Goal: Task Accomplishment & Management: Manage account settings

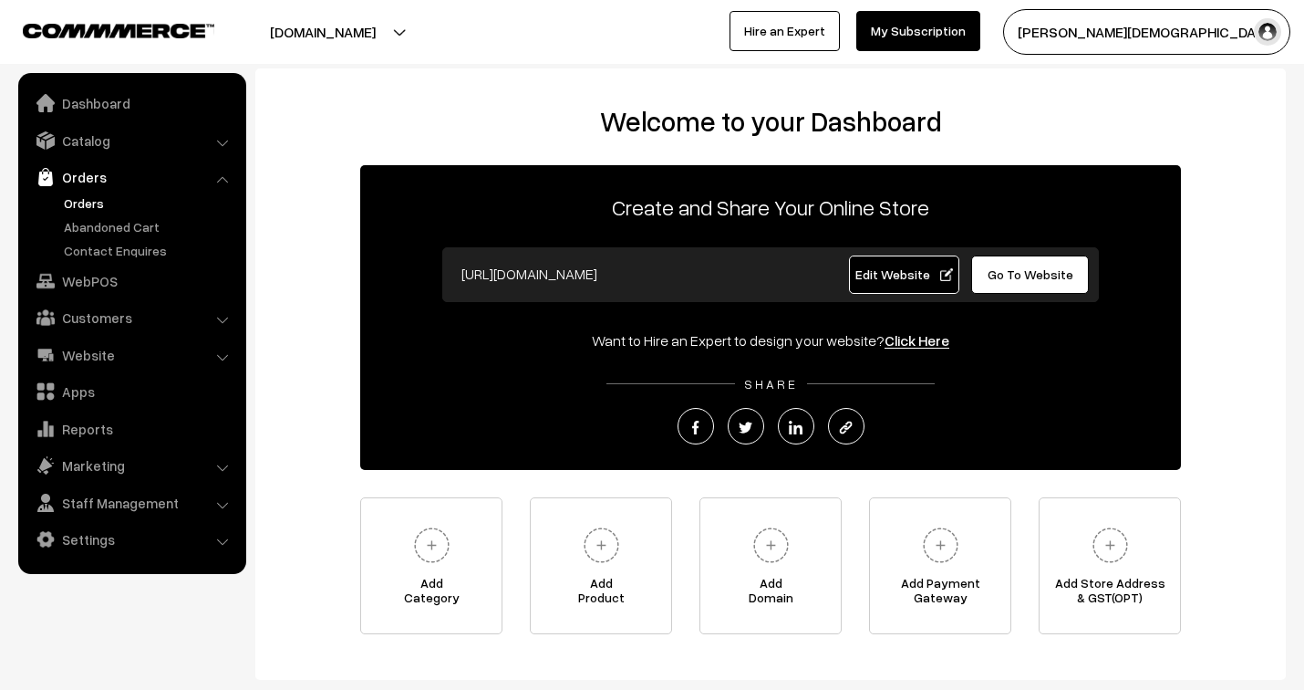
click at [89, 203] on link "Orders" at bounding box center [149, 202] width 181 height 19
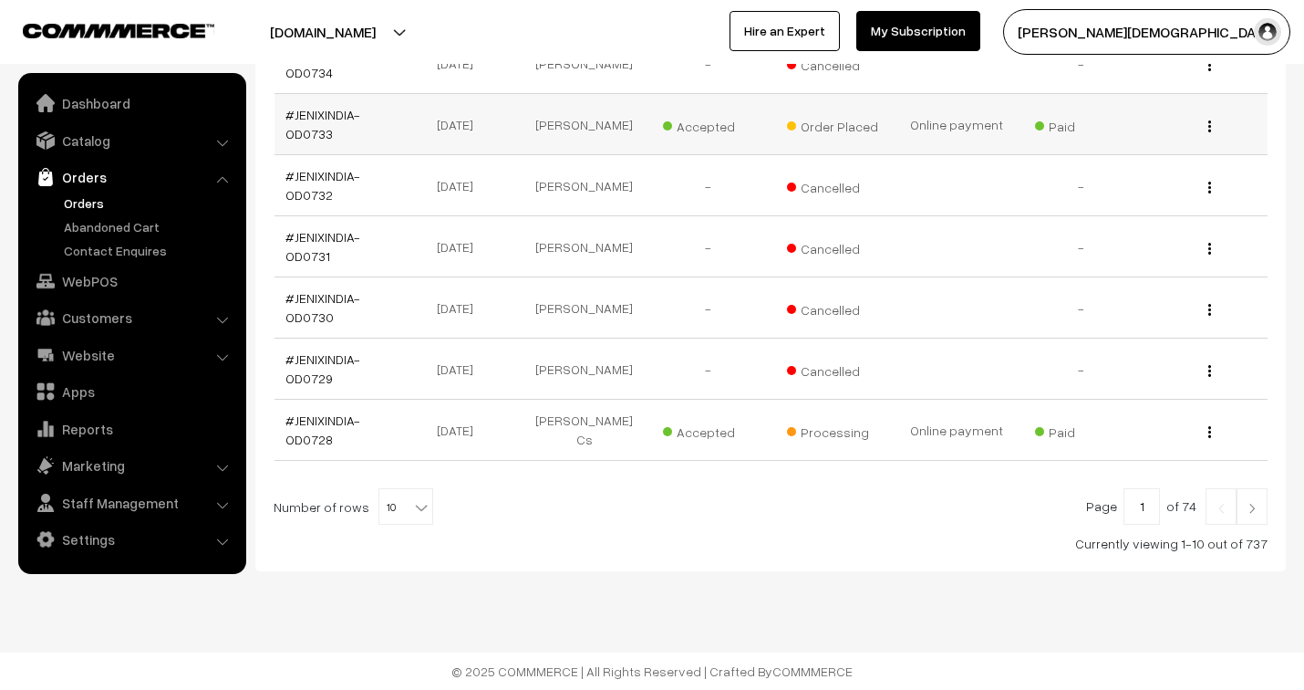
scroll to position [503, 0]
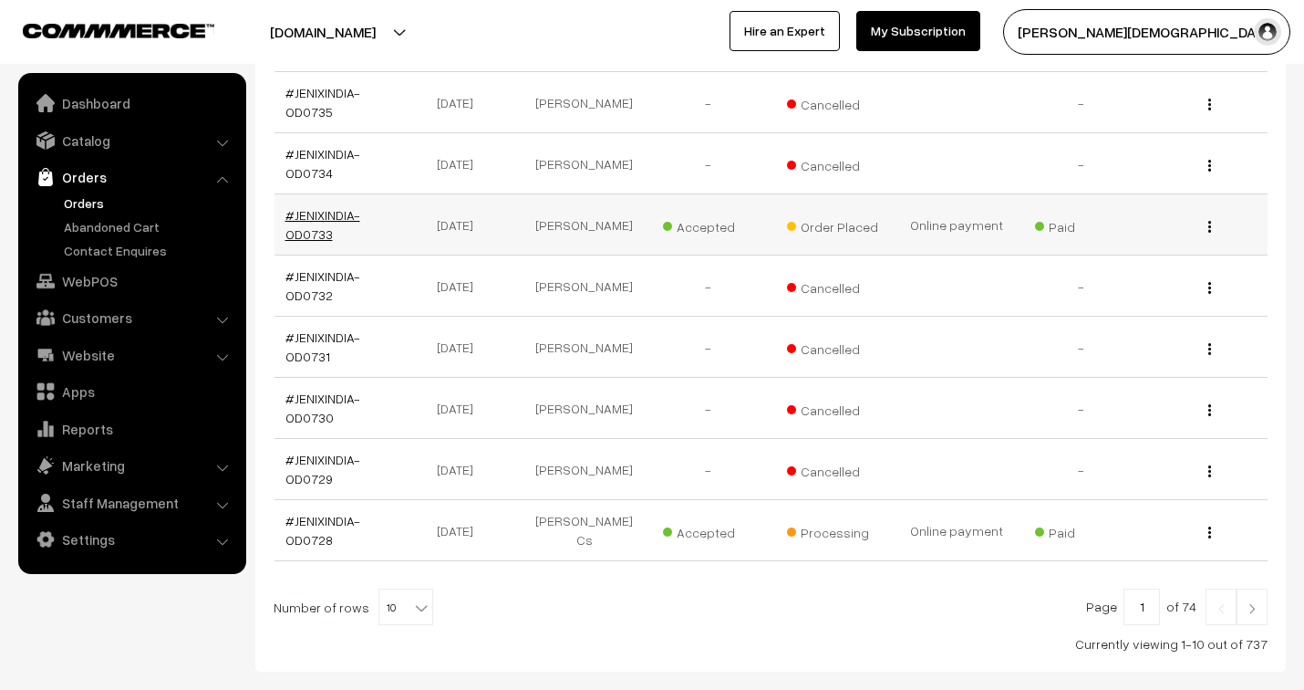
click at [313, 212] on link "#JENIXINDIA-OD0733" at bounding box center [323, 224] width 75 height 35
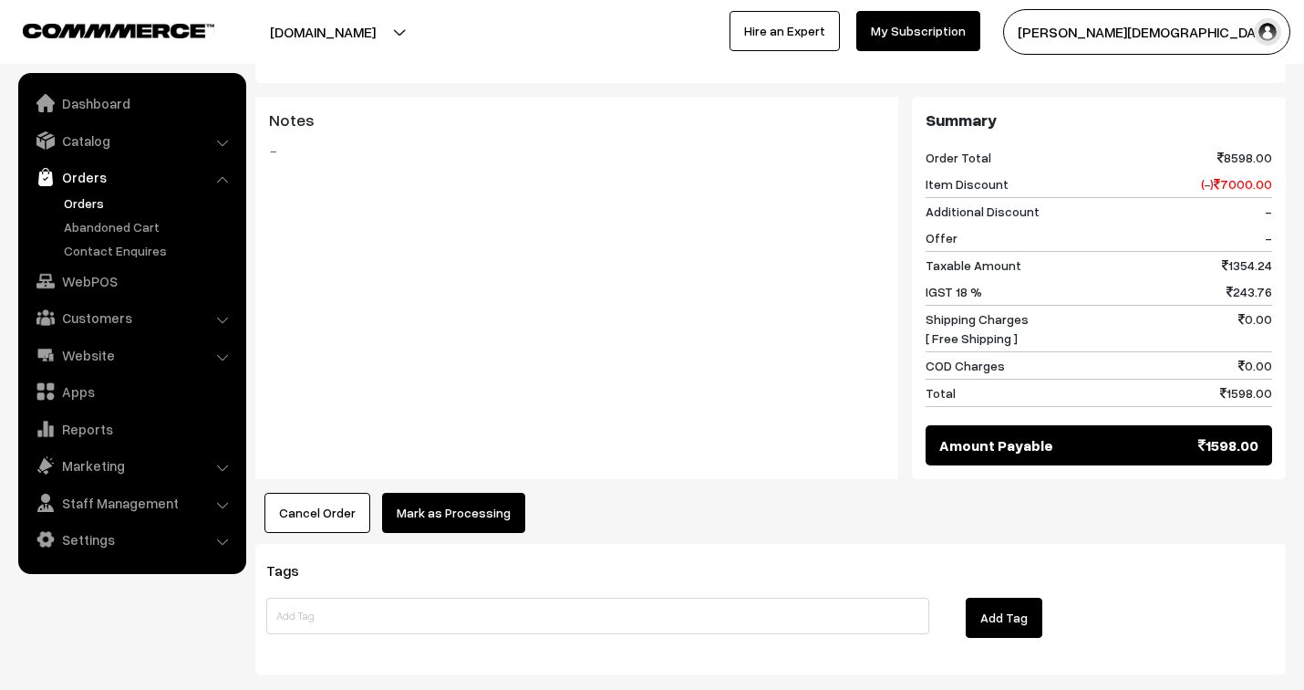
scroll to position [854, 0]
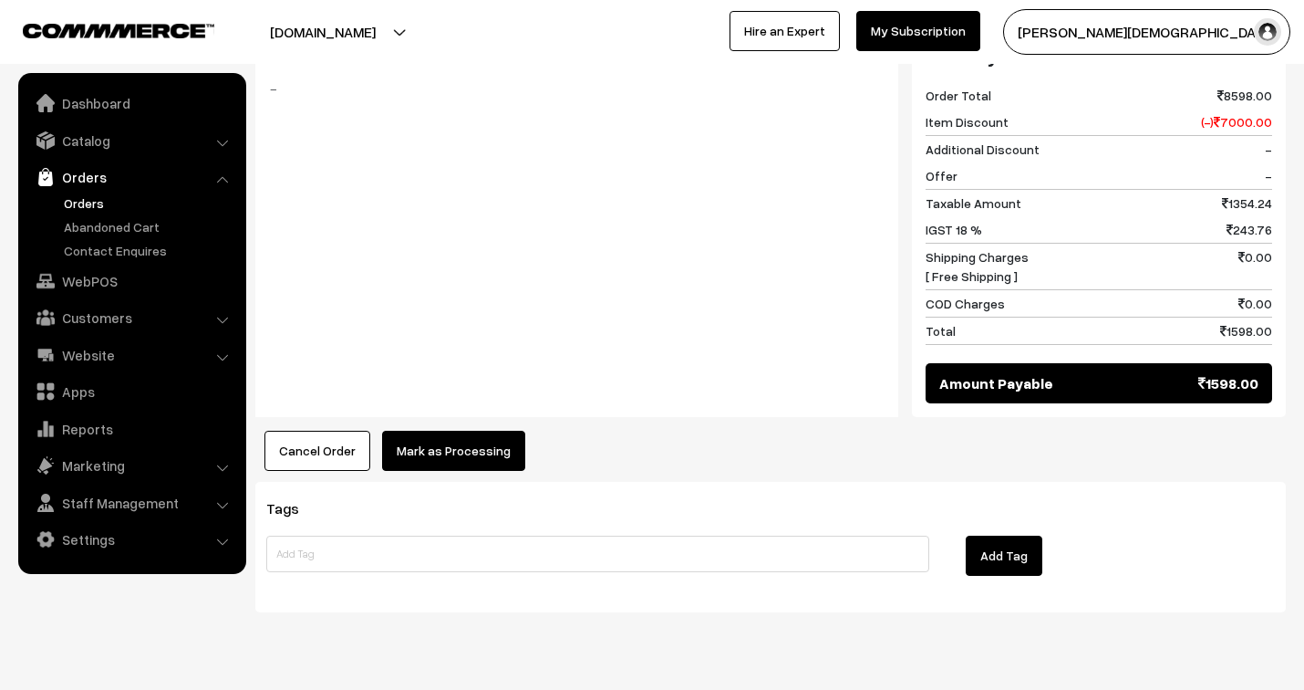
click at [494, 431] on button "Mark as Processing" at bounding box center [453, 451] width 143 height 40
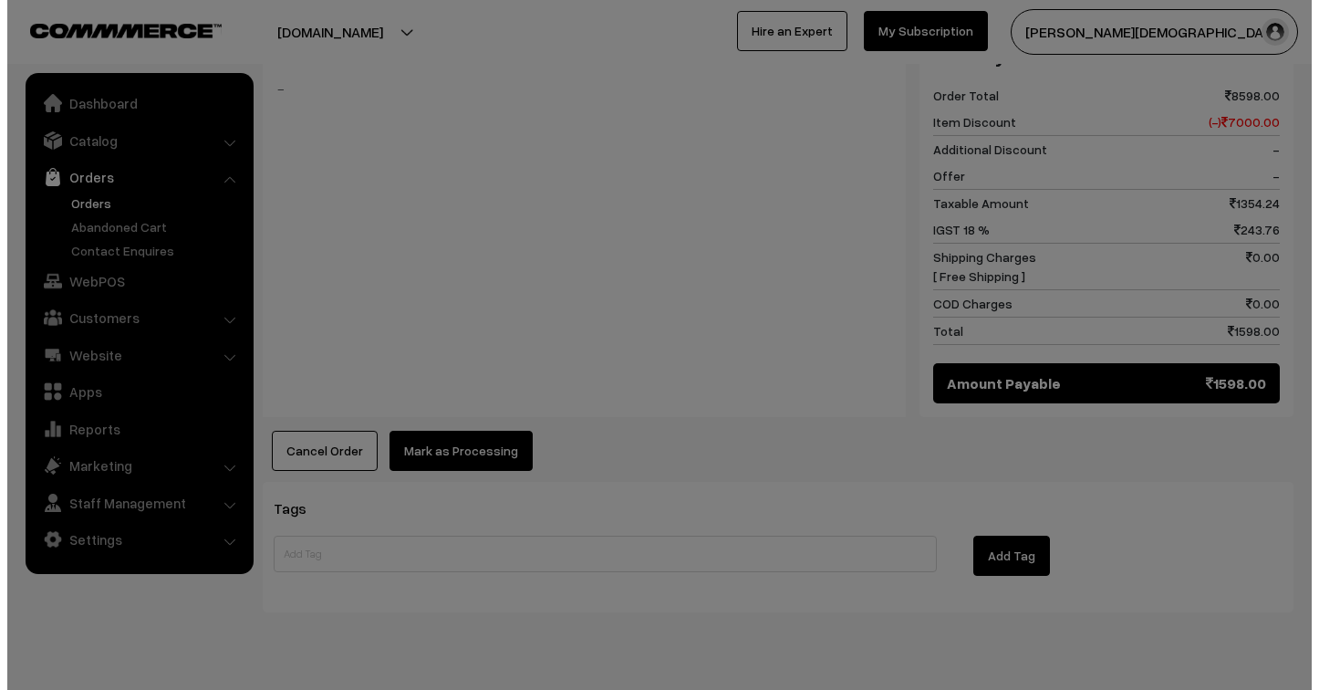
scroll to position [850, 0]
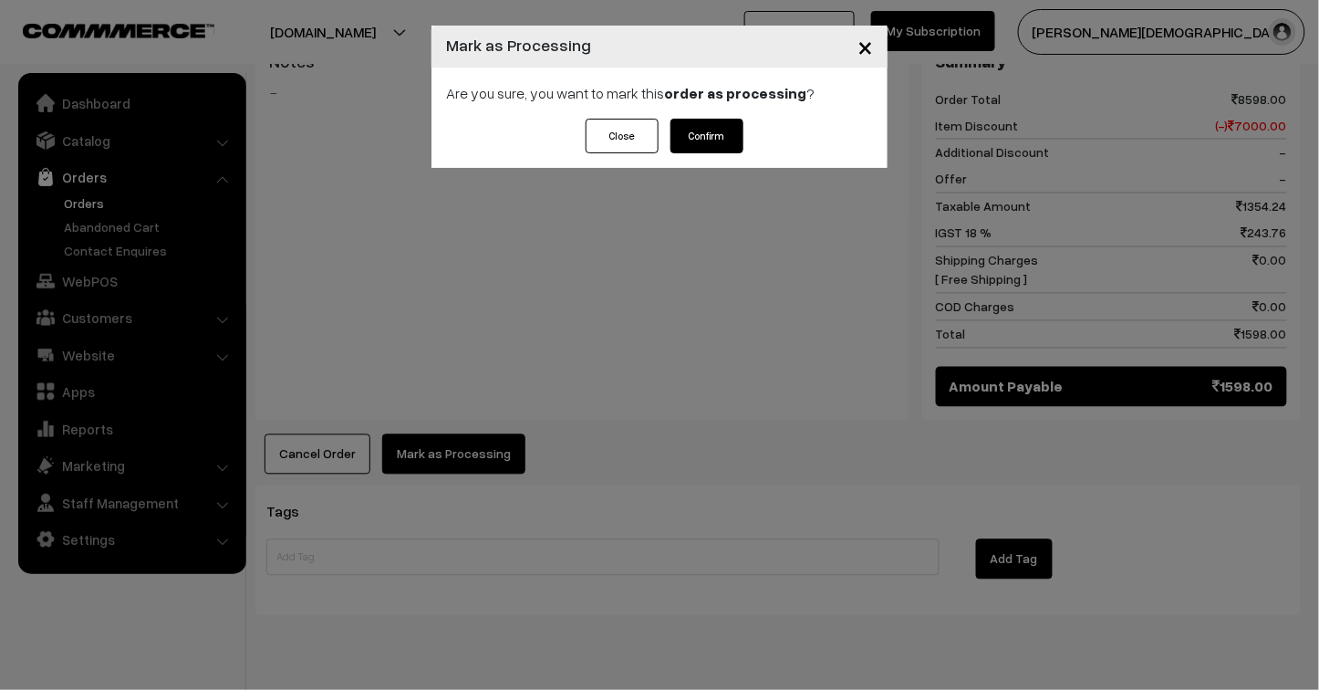
click at [706, 130] on button "Confirm" at bounding box center [706, 136] width 73 height 35
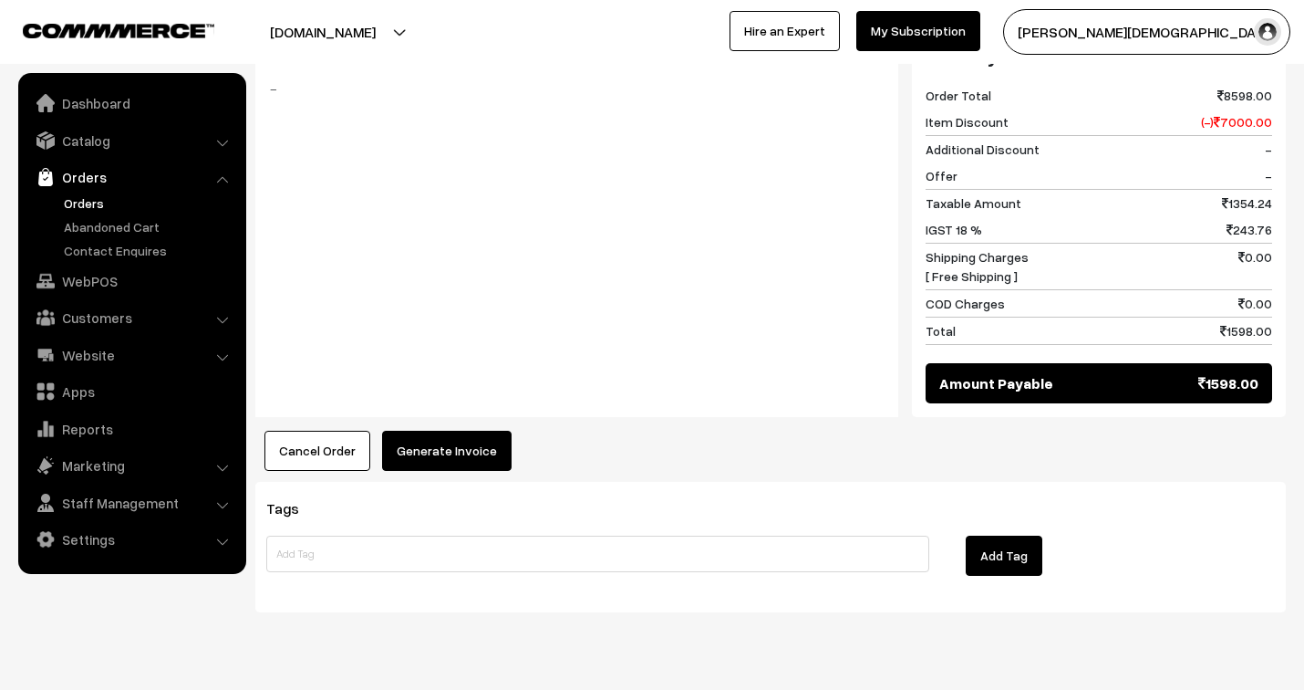
click at [450, 431] on button "Generate Invoice" at bounding box center [447, 451] width 130 height 40
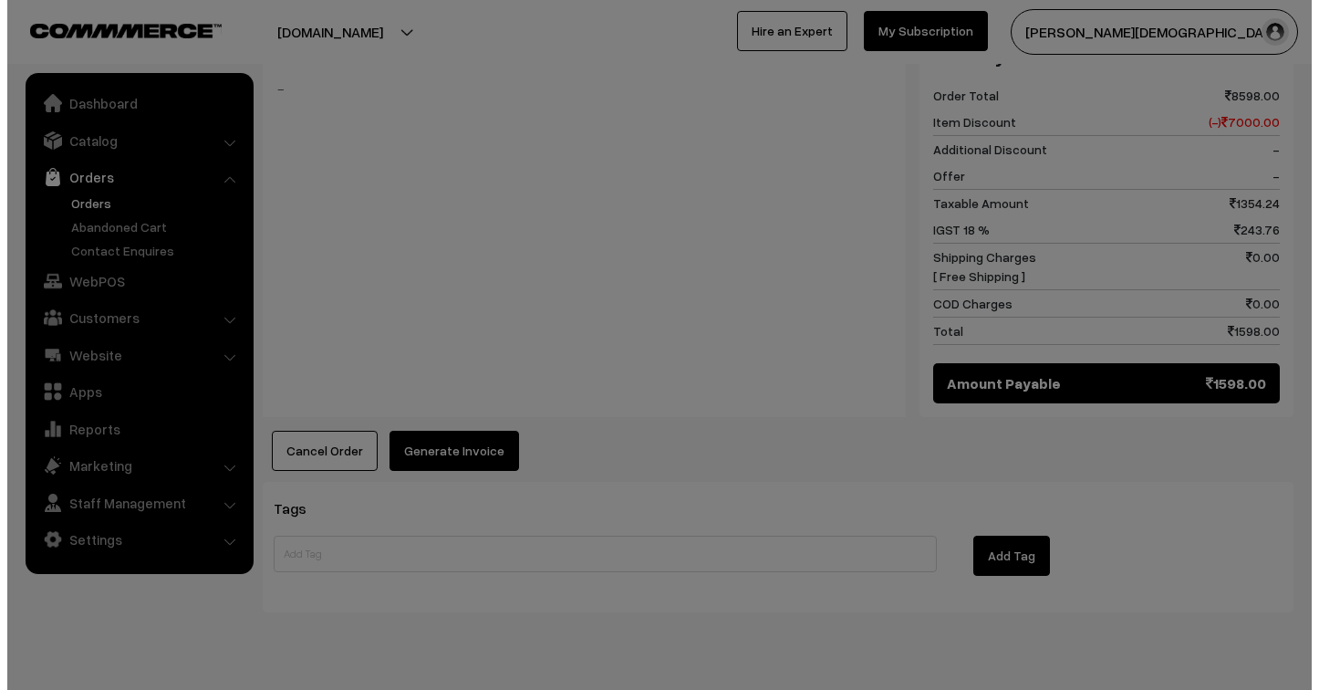
scroll to position [850, 0]
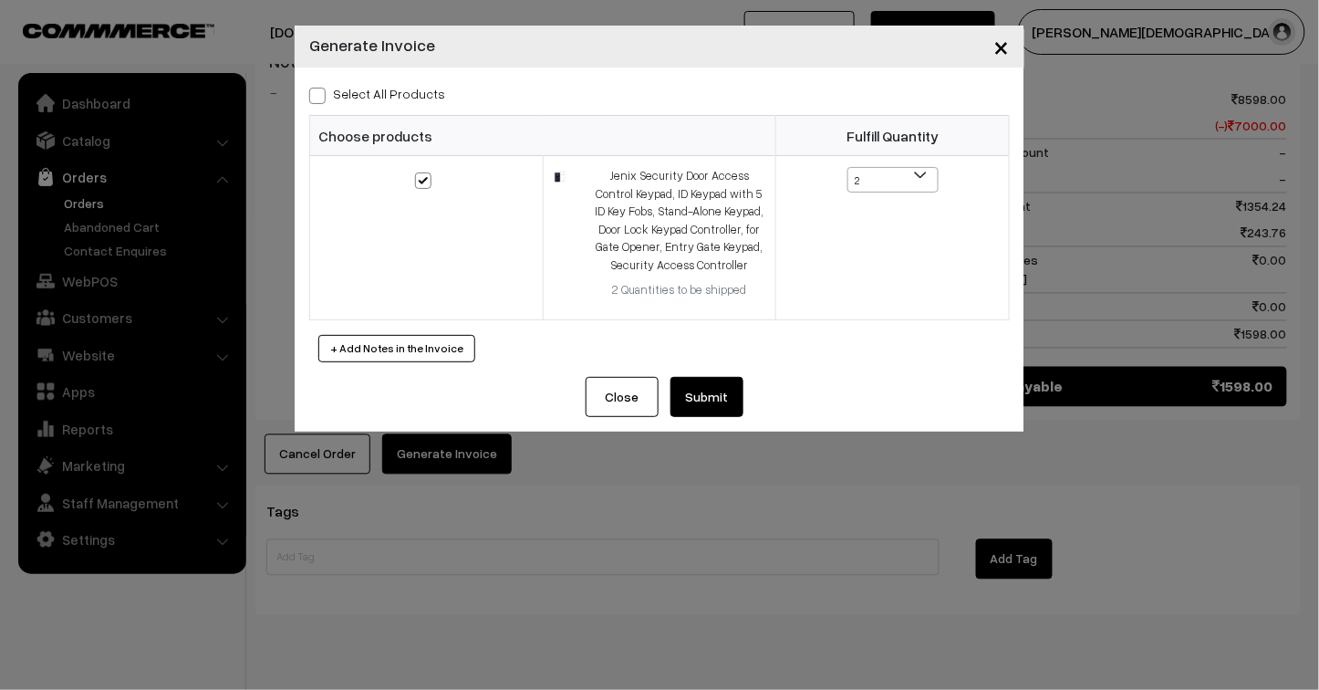
click at [713, 397] on button "Submit" at bounding box center [706, 397] width 73 height 40
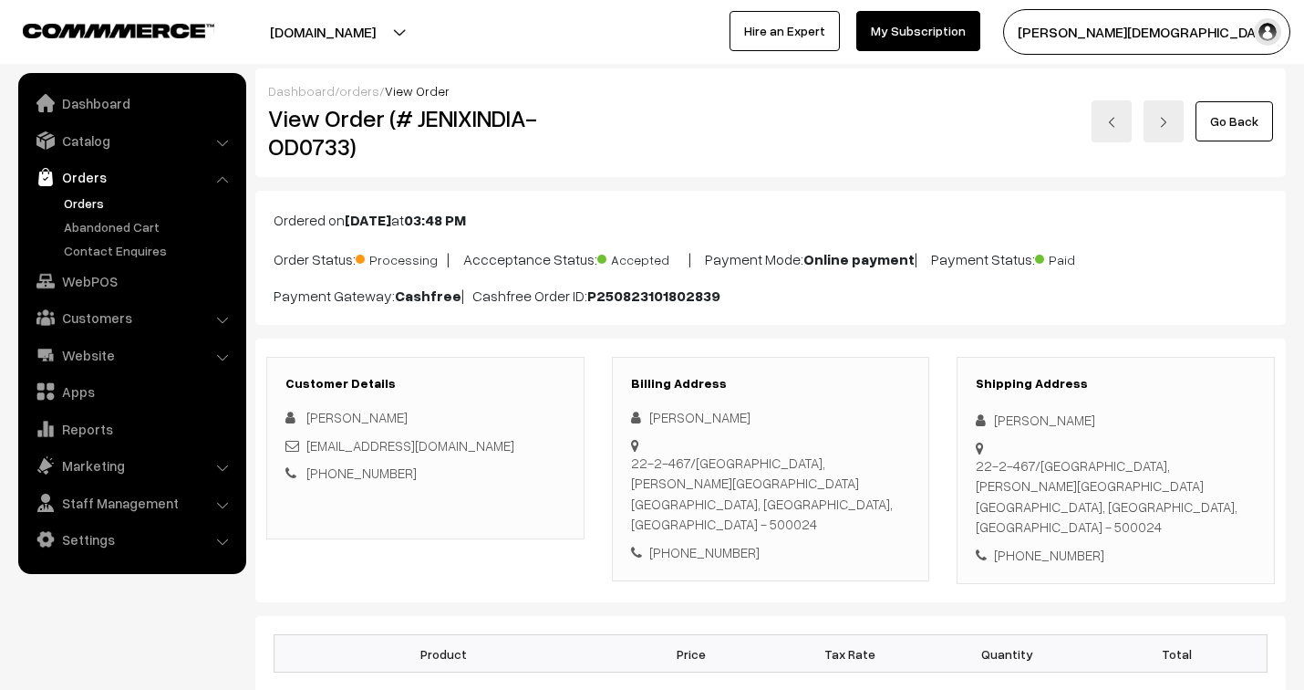
scroll to position [853, 0]
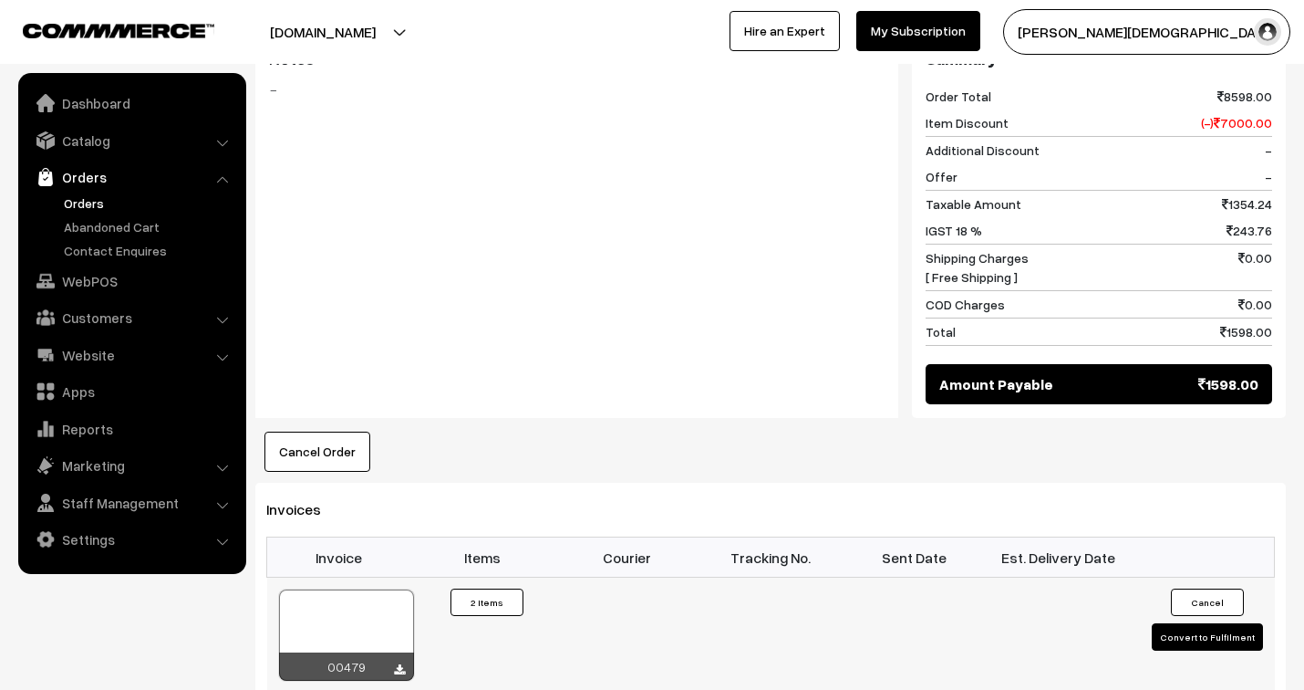
click at [381, 600] on div at bounding box center [346, 634] width 135 height 91
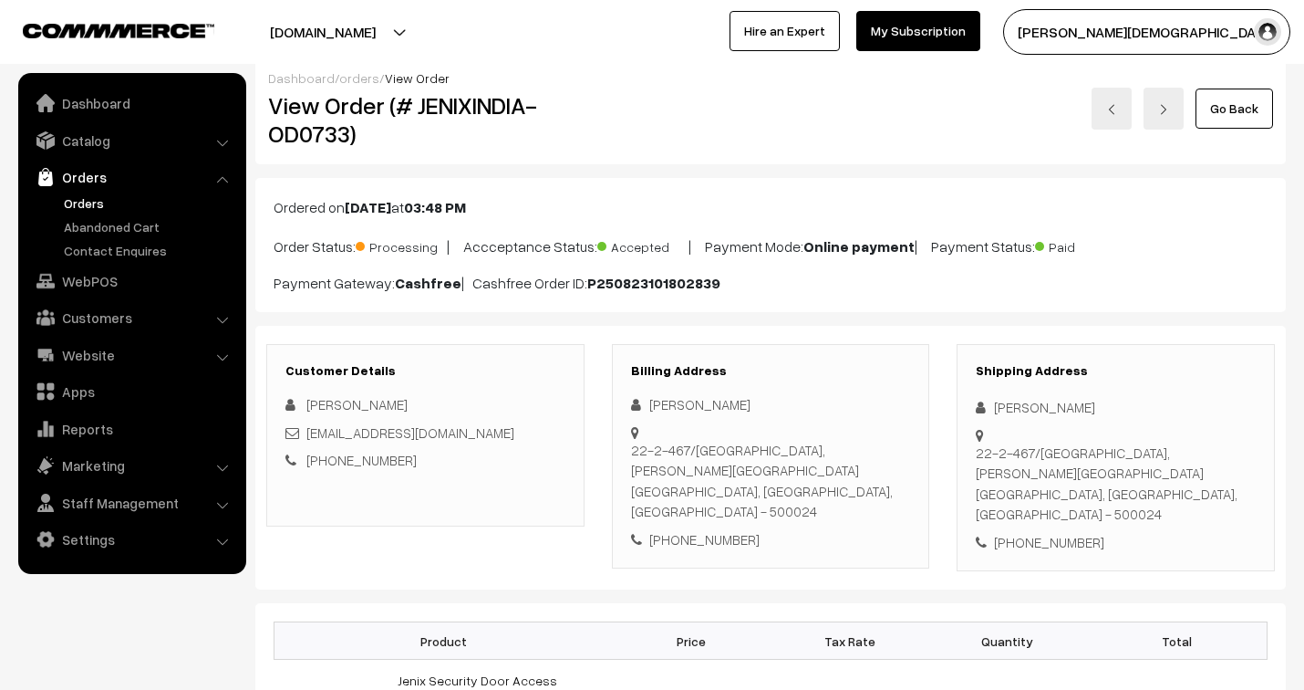
scroll to position [0, 0]
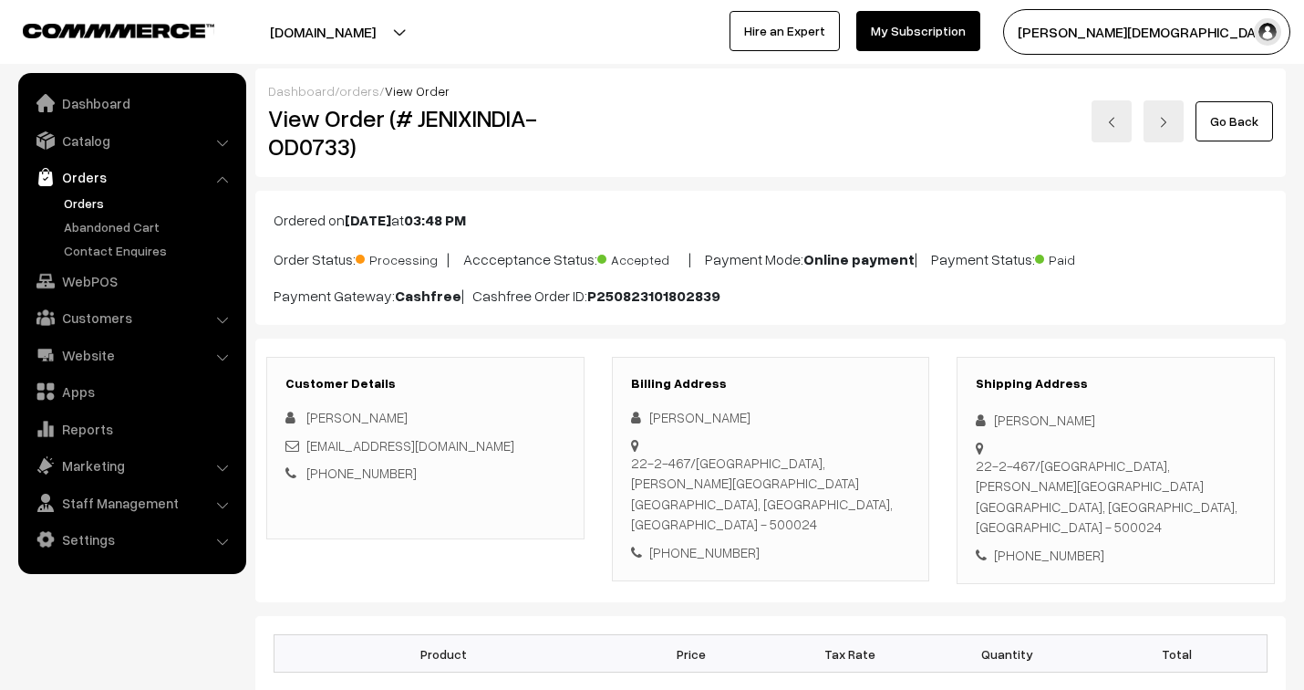
click at [366, 89] on link "orders" at bounding box center [359, 91] width 40 height 16
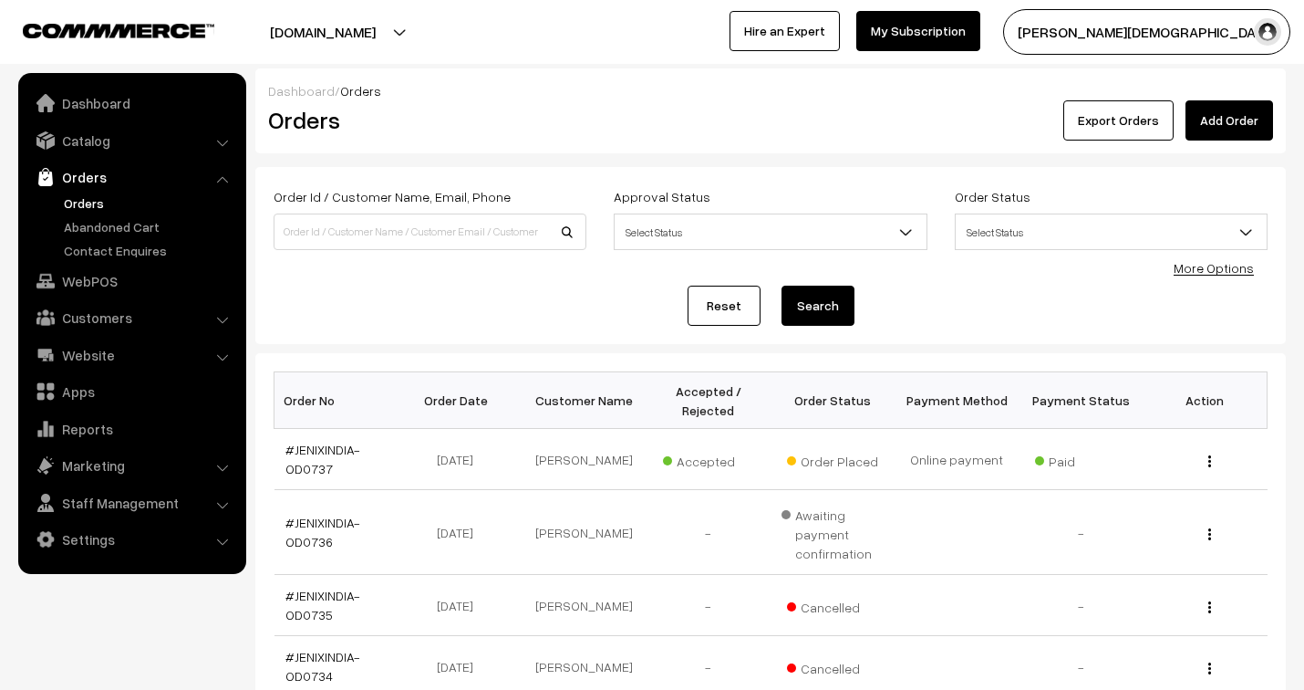
scroll to position [202, 0]
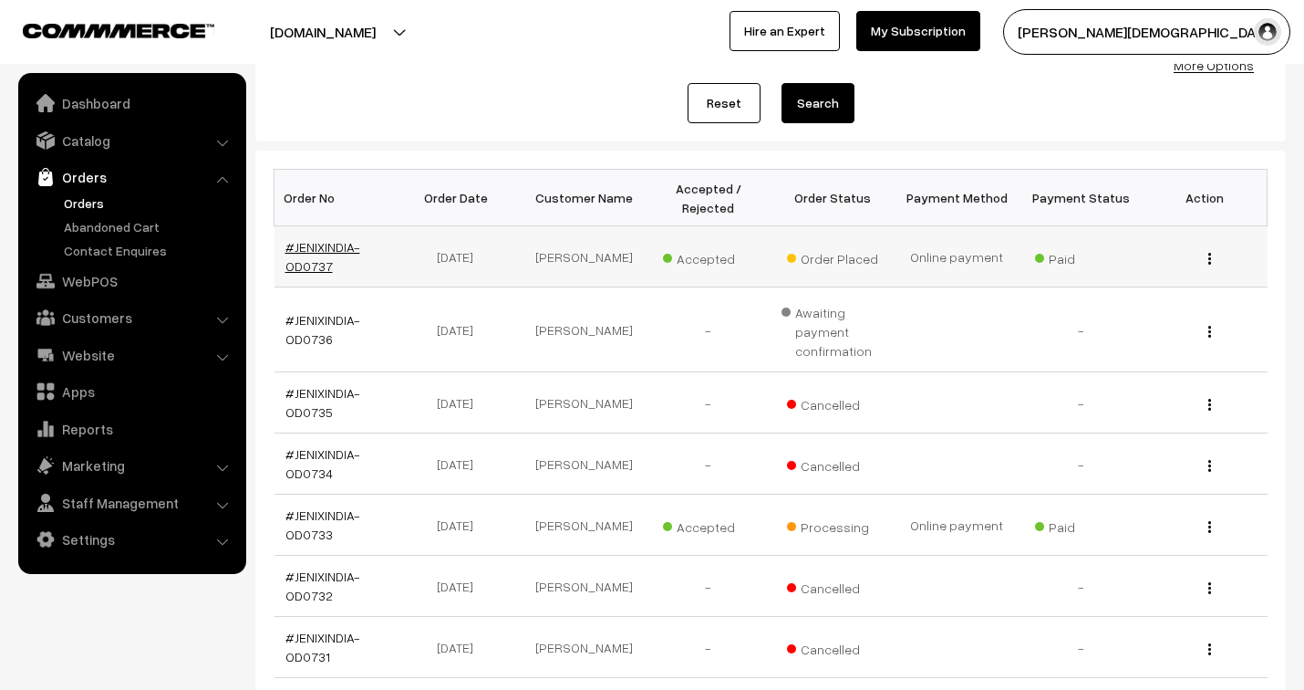
click at [332, 244] on link "#JENIXINDIA-OD0737" at bounding box center [323, 256] width 75 height 35
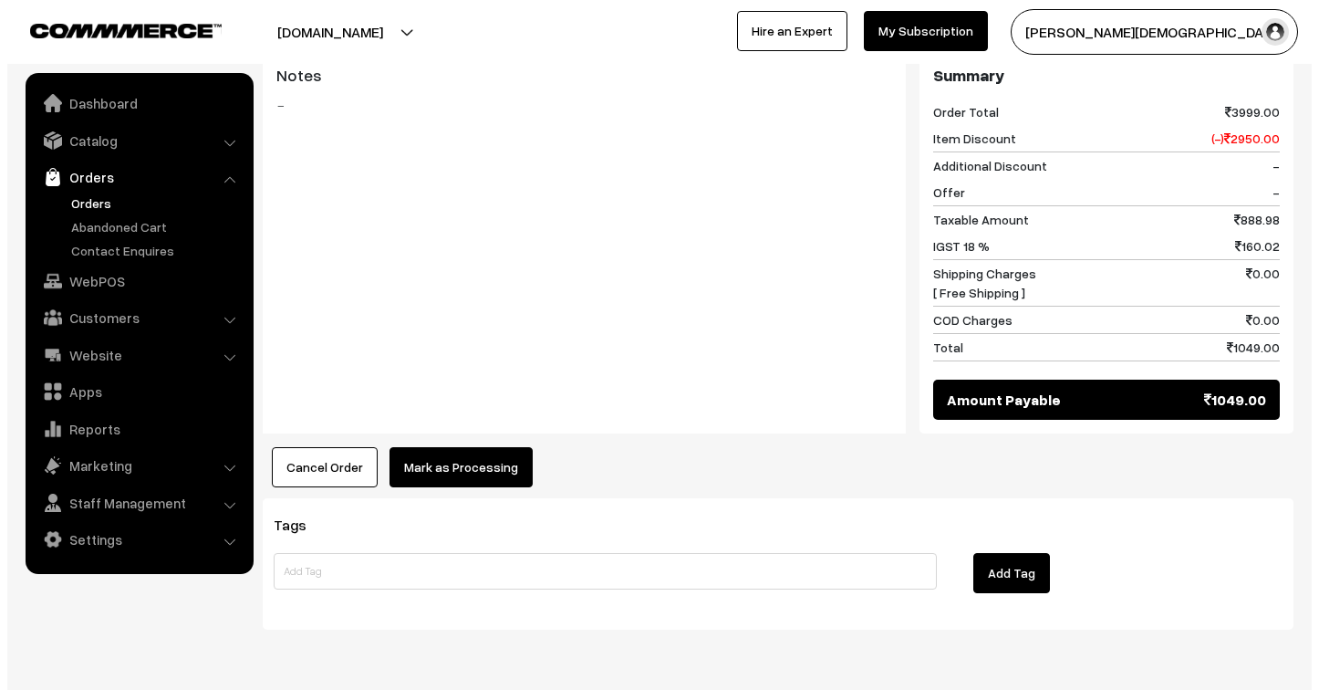
scroll to position [850, 0]
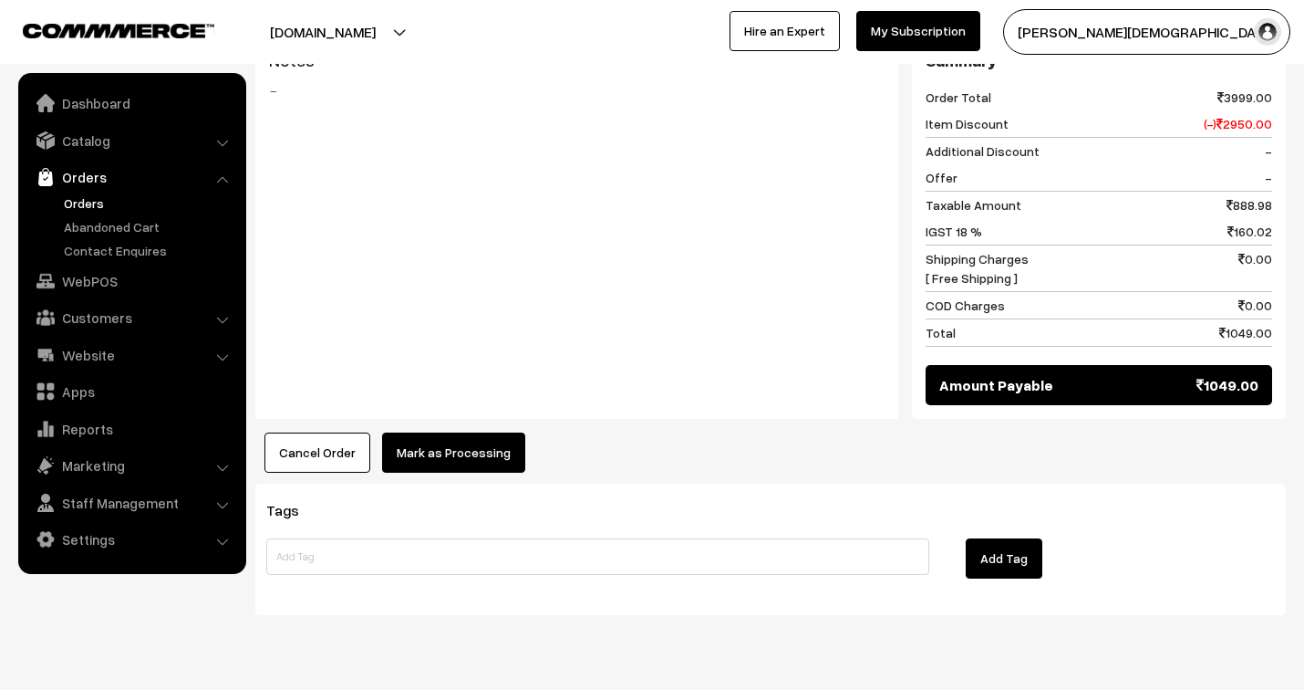
click at [418, 432] on button "Mark as Processing" at bounding box center [453, 452] width 143 height 40
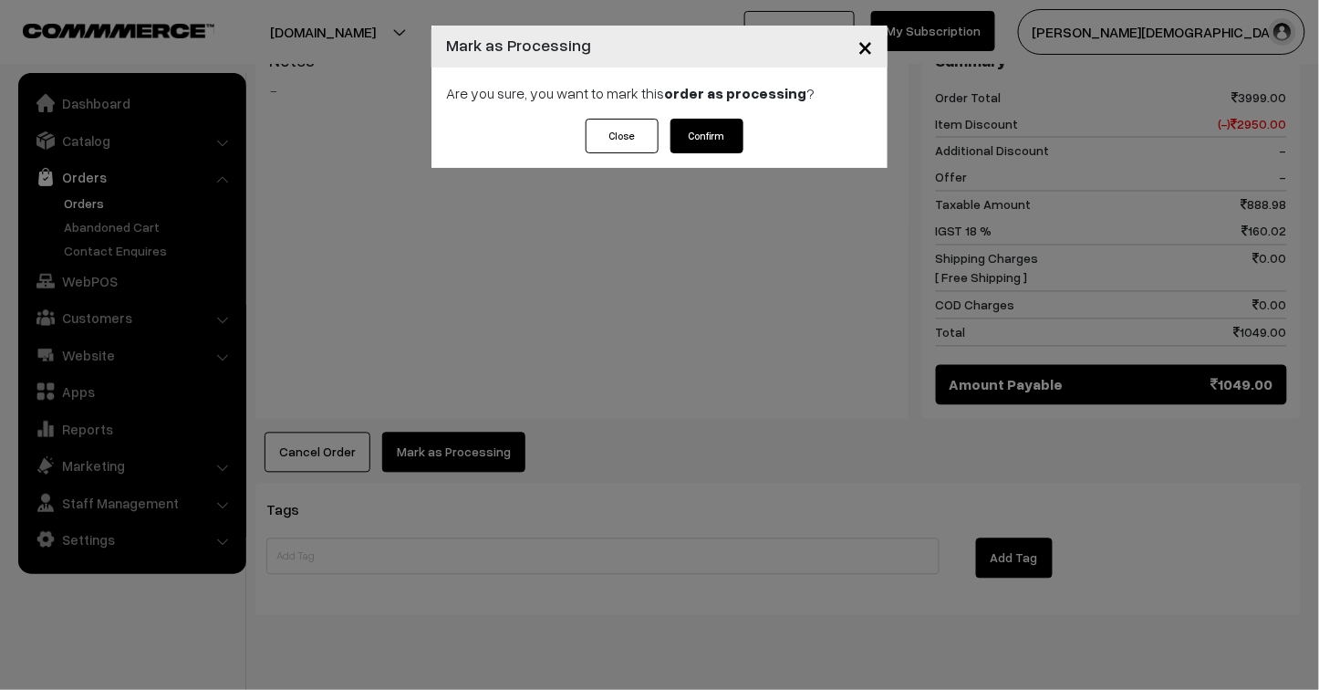
click at [696, 133] on button "Confirm" at bounding box center [706, 136] width 73 height 35
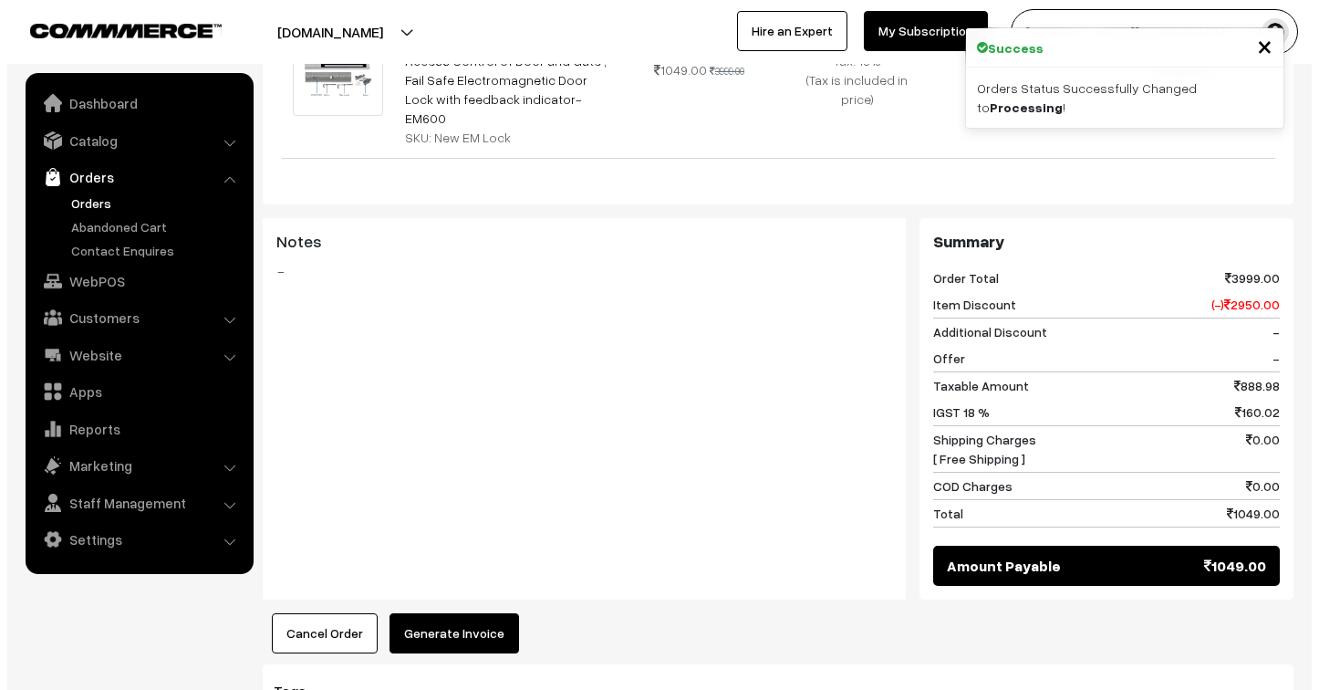
scroll to position [850, 0]
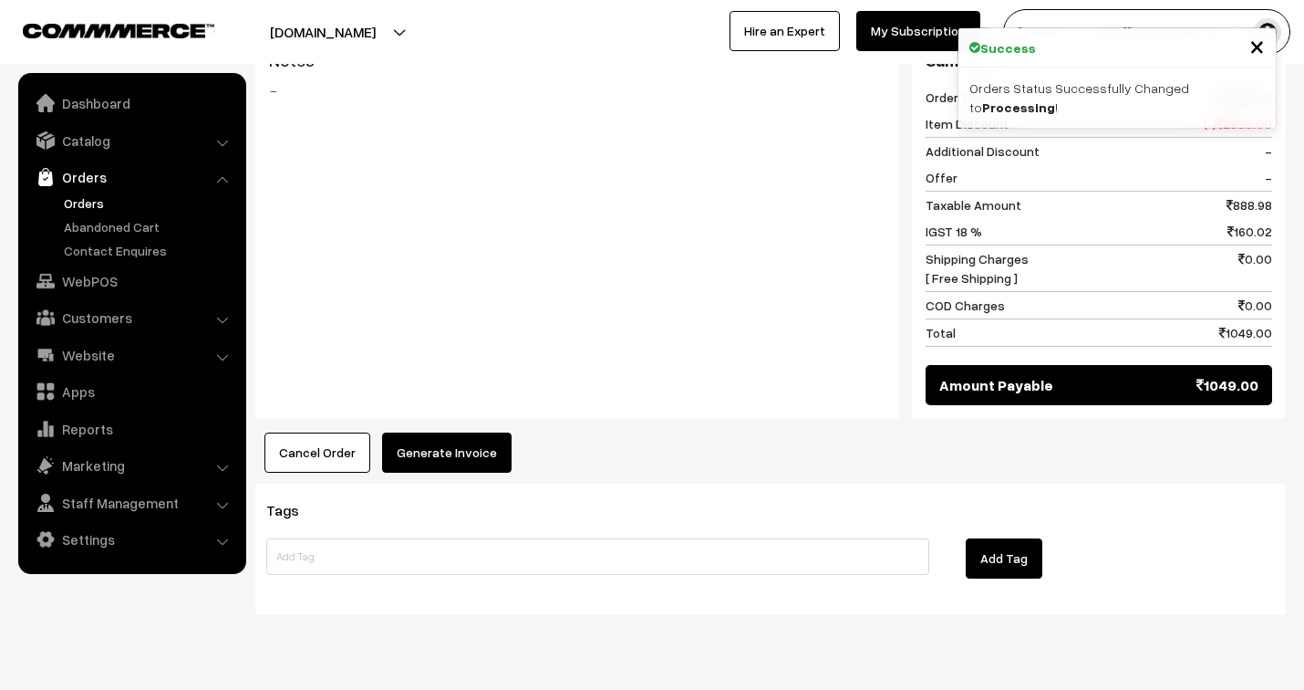
click at [457, 432] on button "Generate Invoice" at bounding box center [447, 452] width 130 height 40
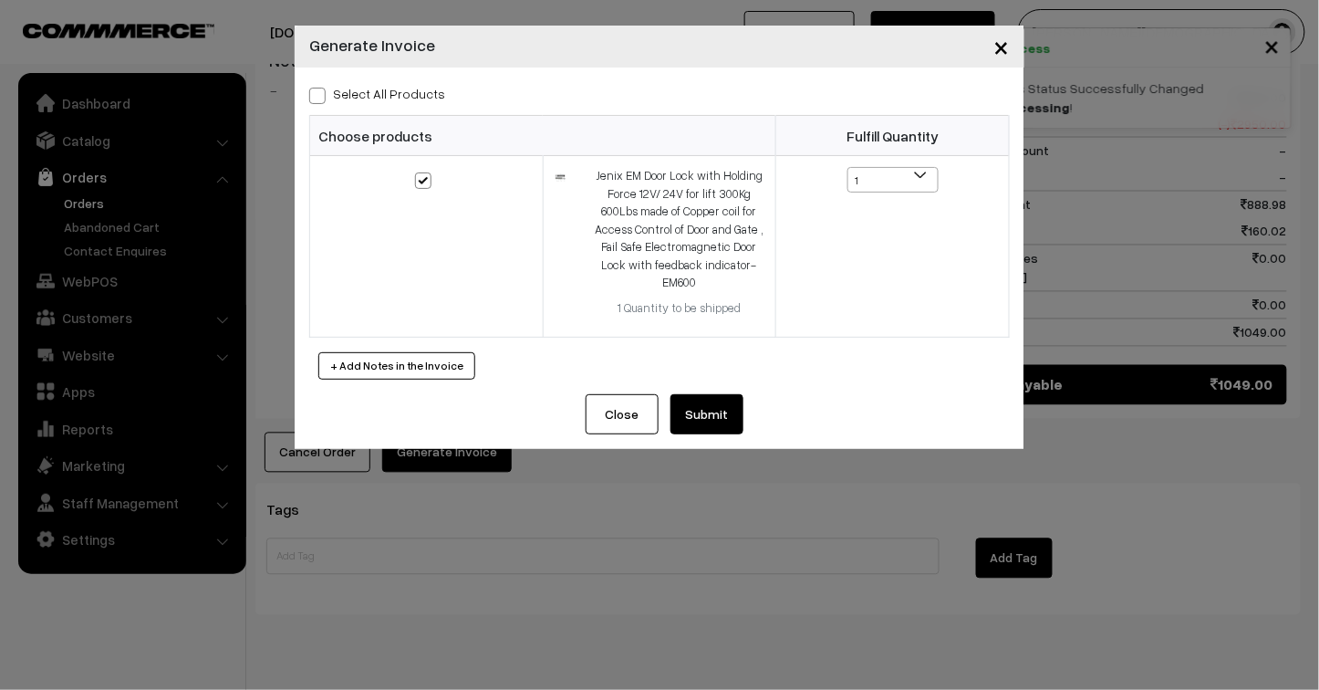
click at [717, 413] on button "Submit" at bounding box center [706, 414] width 73 height 40
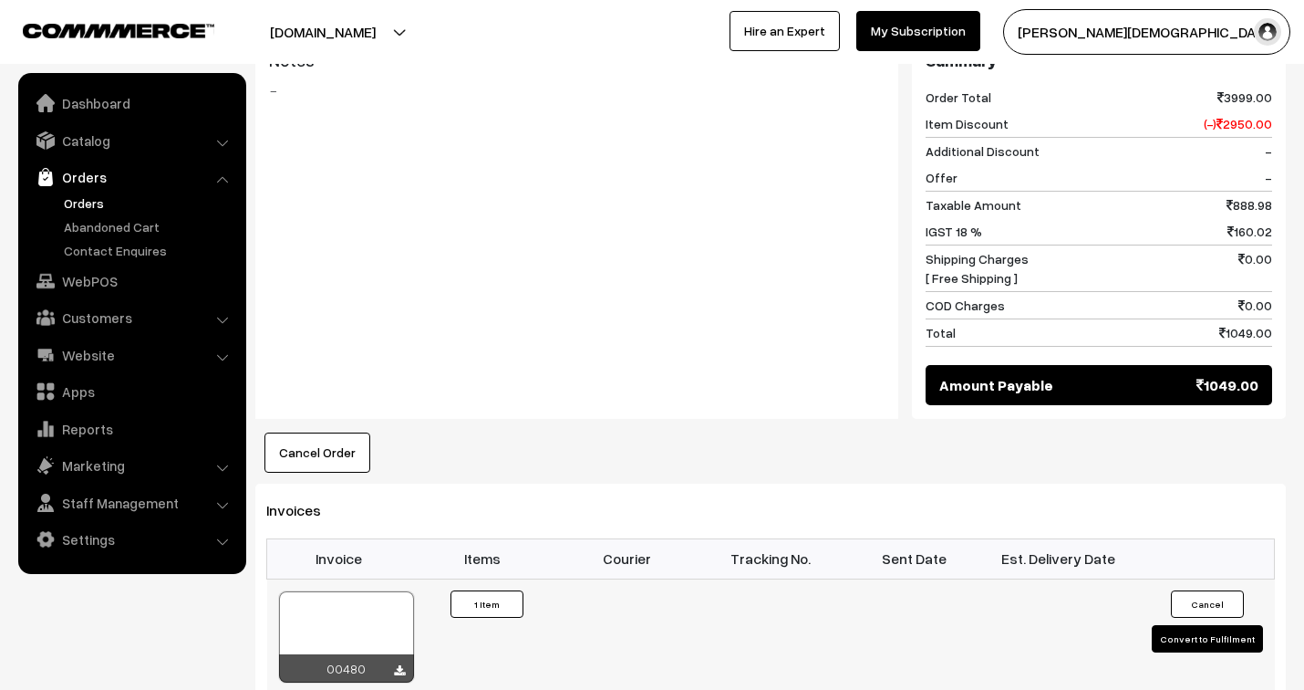
scroll to position [850, 0]
click at [354, 591] on div at bounding box center [346, 636] width 135 height 91
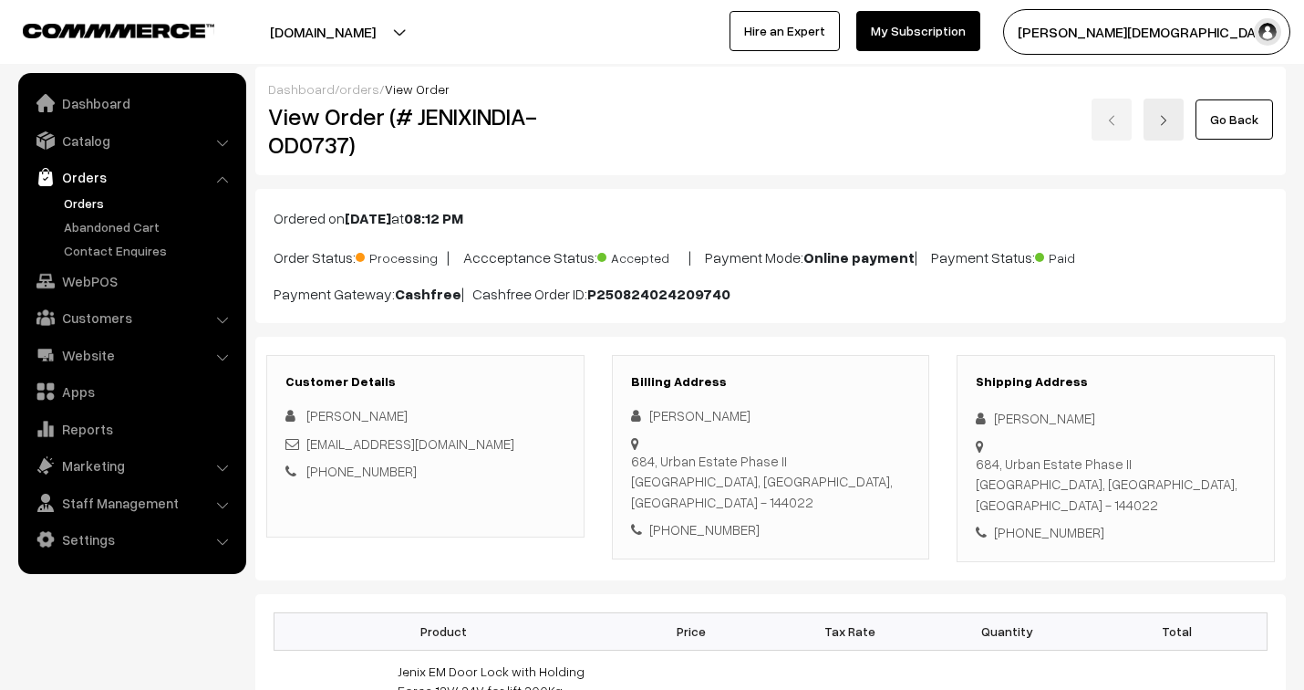
scroll to position [0, 0]
click at [356, 89] on link "orders" at bounding box center [359, 91] width 40 height 16
